Goal: Task Accomplishment & Management: Manage account settings

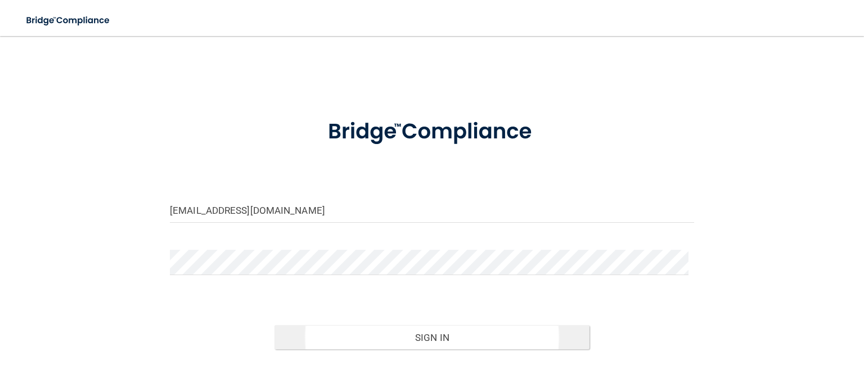
drag, startPoint x: 702, startPoint y: 310, endPoint x: 533, endPoint y: 328, distance: 169.8
click at [702, 310] on div "[EMAIL_ADDRESS][DOMAIN_NAME] Invalid email/password. You don't have permission …" at bounding box center [432, 226] width 819 height 358
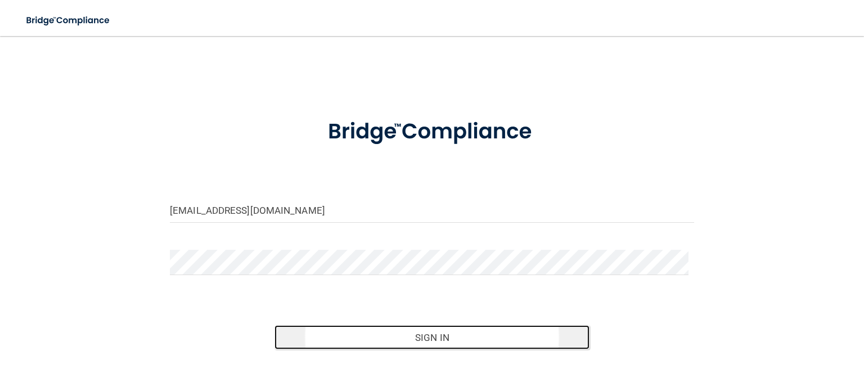
click at [506, 330] on button "Sign In" at bounding box center [432, 337] width 315 height 25
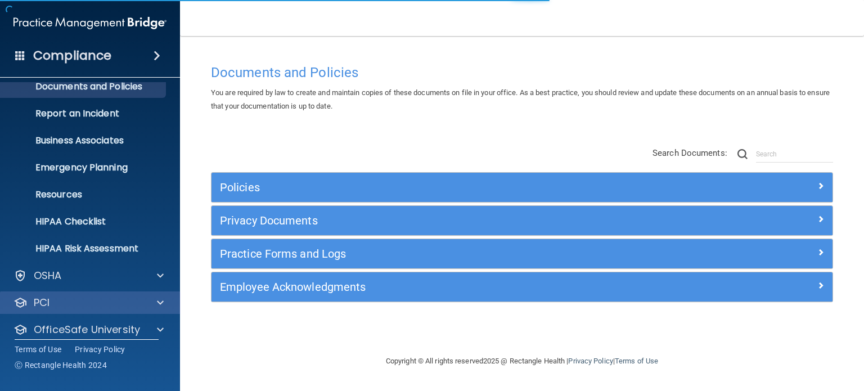
scroll to position [75, 0]
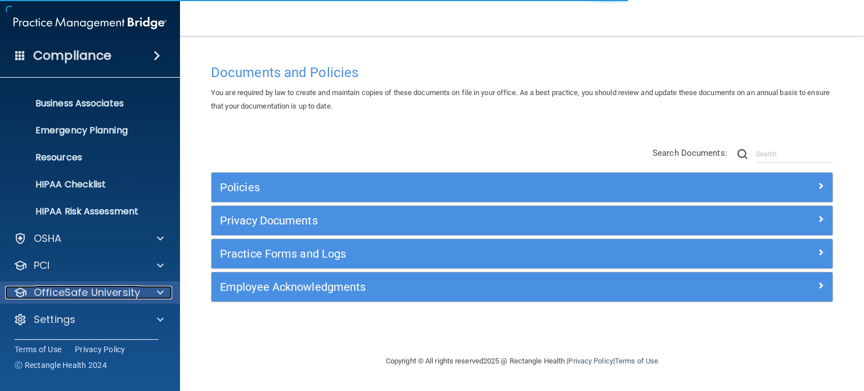
click at [74, 292] on p "OfficeSafe University" at bounding box center [87, 293] width 106 height 14
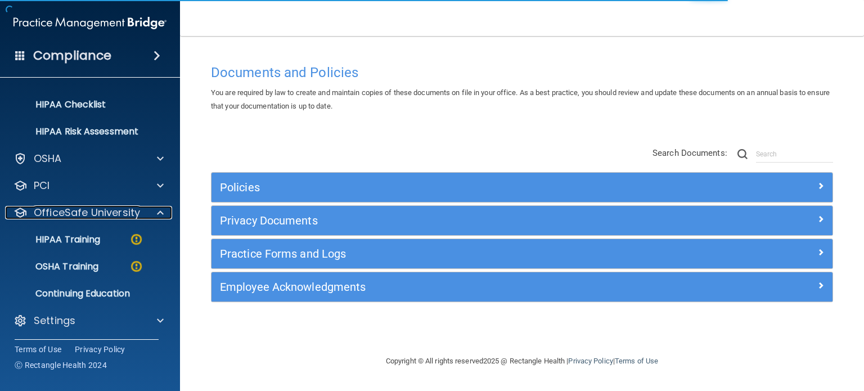
scroll to position [156, 0]
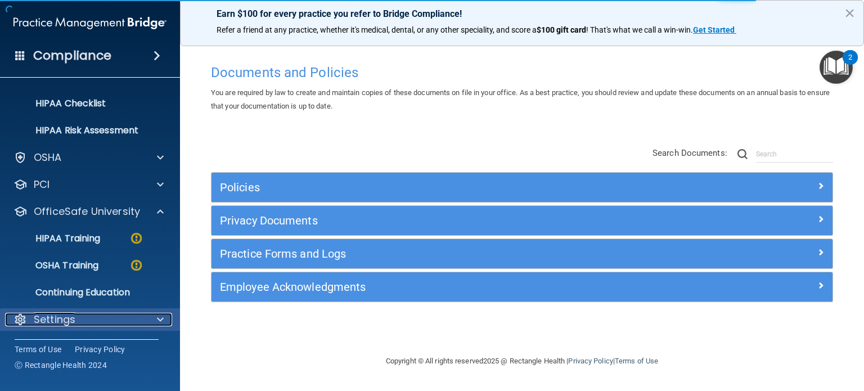
click at [60, 323] on p "Settings" at bounding box center [55, 320] width 42 height 14
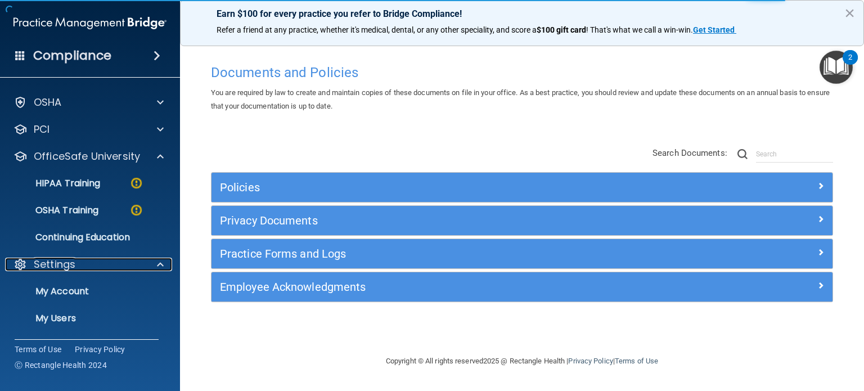
scroll to position [264, 0]
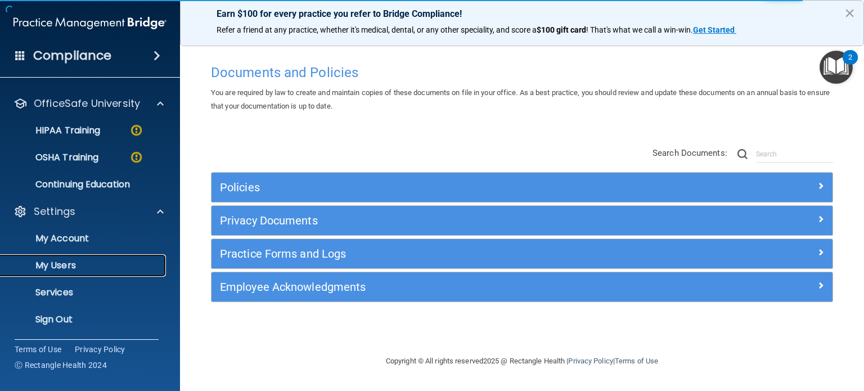
click at [68, 268] on p "My Users" at bounding box center [84, 265] width 154 height 11
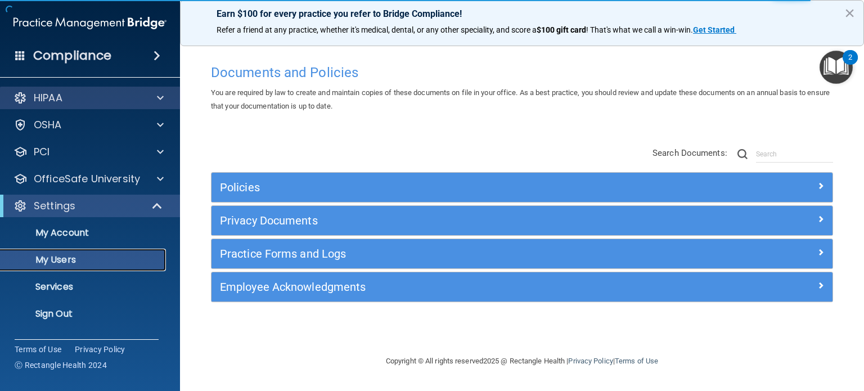
select select "20"
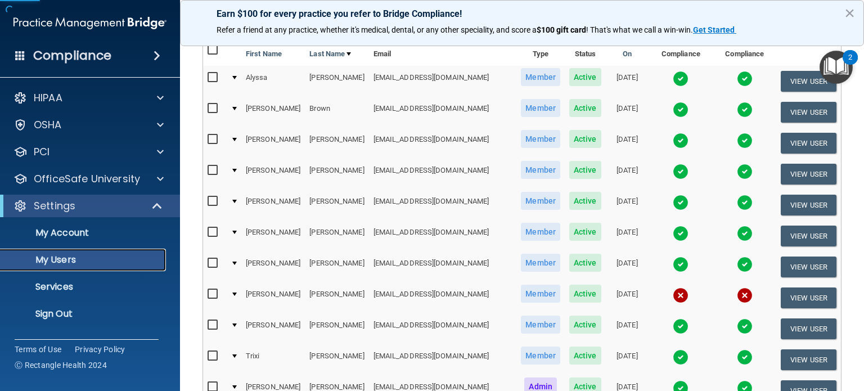
scroll to position [225, 0]
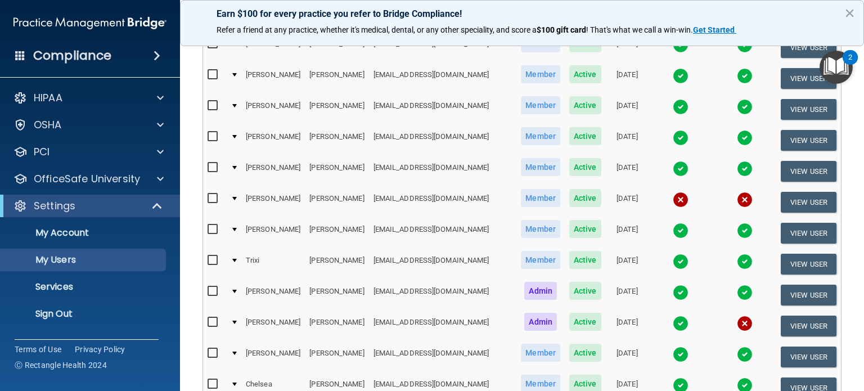
click at [210, 194] on input "checkbox" at bounding box center [214, 198] width 13 height 9
checkbox input "true"
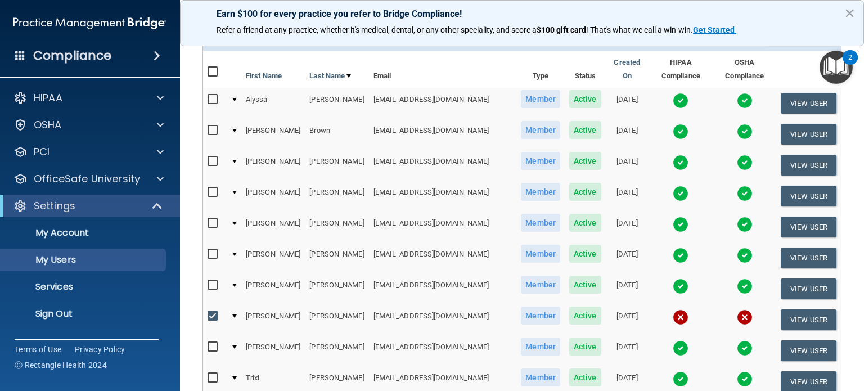
scroll to position [0, 0]
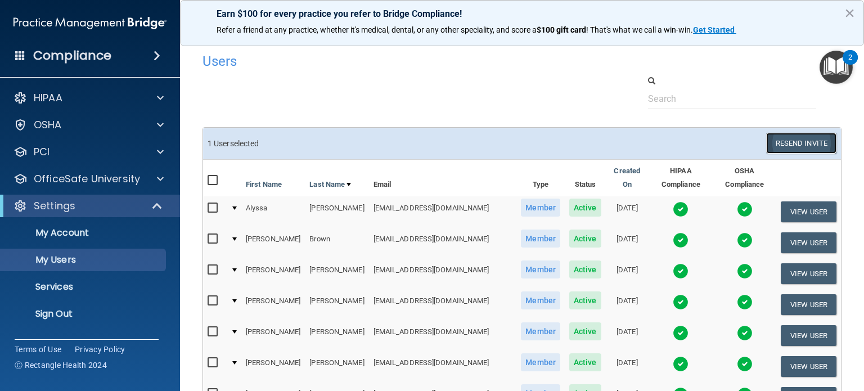
click at [776, 141] on button "Resend Invite" at bounding box center [801, 143] width 70 height 21
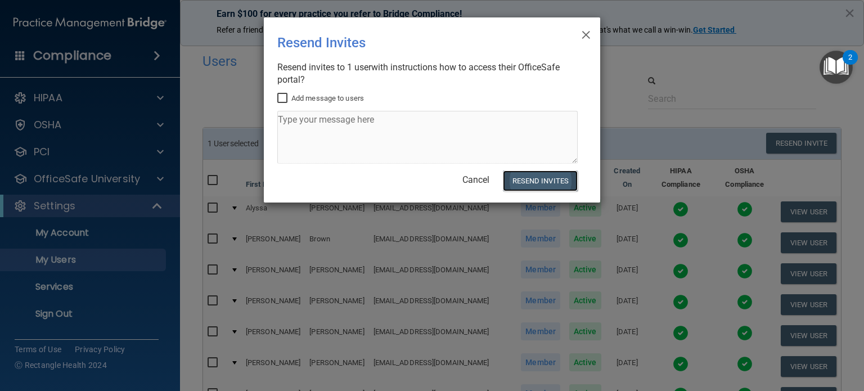
click at [550, 178] on button "Resend Invites" at bounding box center [540, 181] width 75 height 21
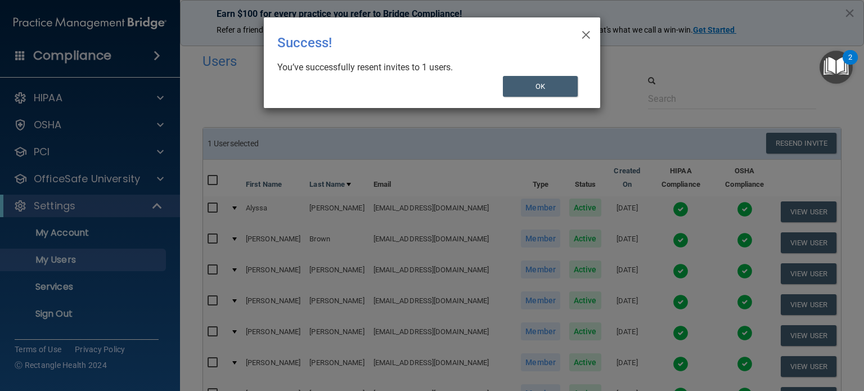
drag, startPoint x: 528, startPoint y: 70, endPoint x: 537, endPoint y: 72, distance: 9.8
click at [529, 70] on div "You’ve successfully resent invites to 1 users." at bounding box center [427, 67] width 301 height 12
click at [525, 88] on button "OK" at bounding box center [540, 86] width 75 height 21
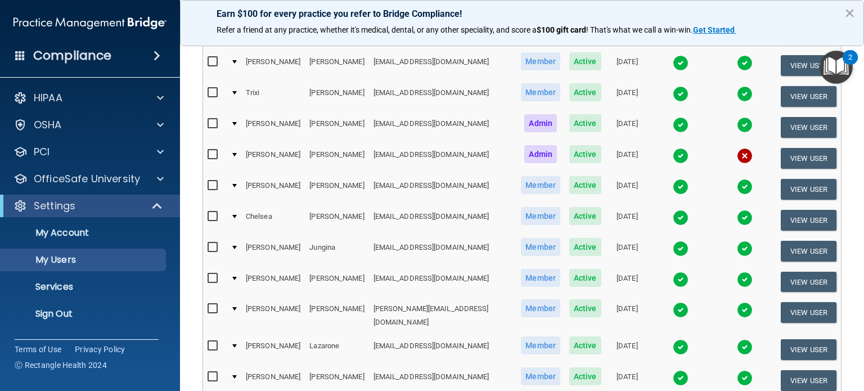
scroll to position [547, 0]
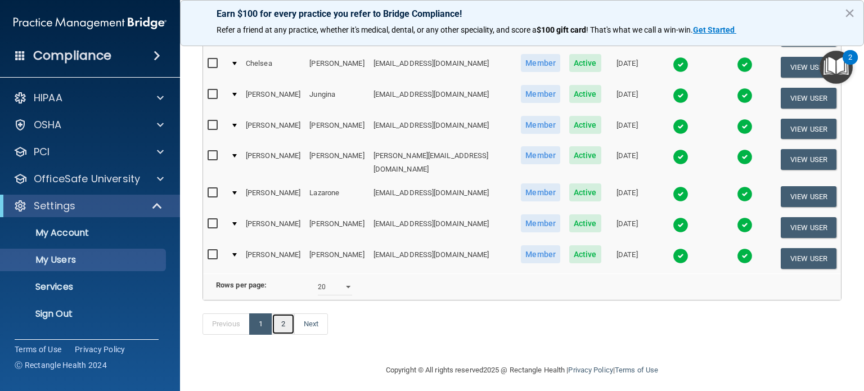
click at [287, 317] on link "2" at bounding box center [283, 323] width 23 height 21
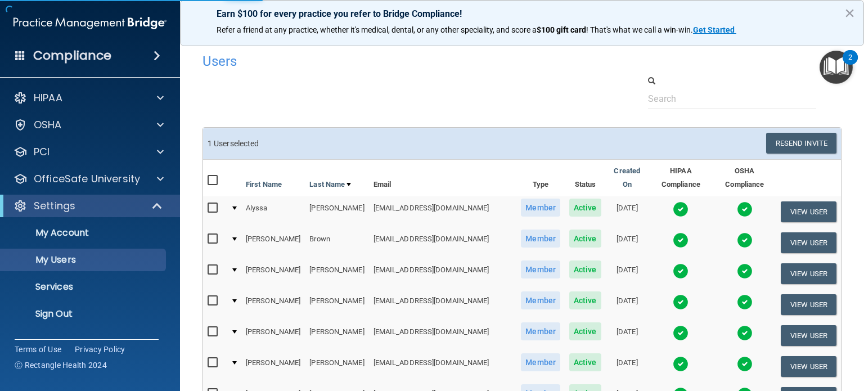
select select "20"
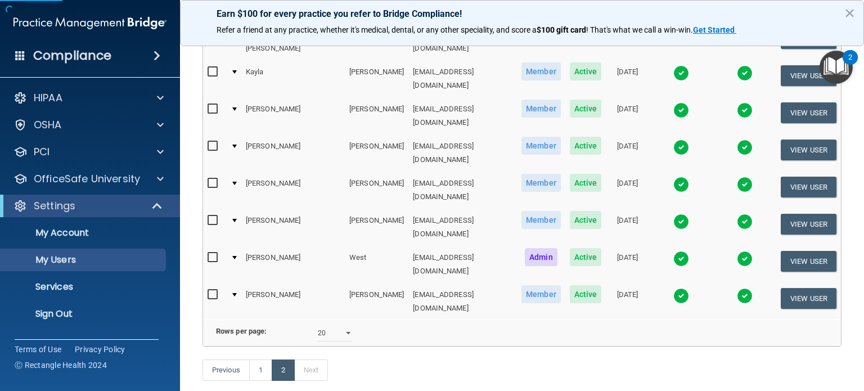
scroll to position [209, 0]
